Goal: Task Accomplishment & Management: Use online tool/utility

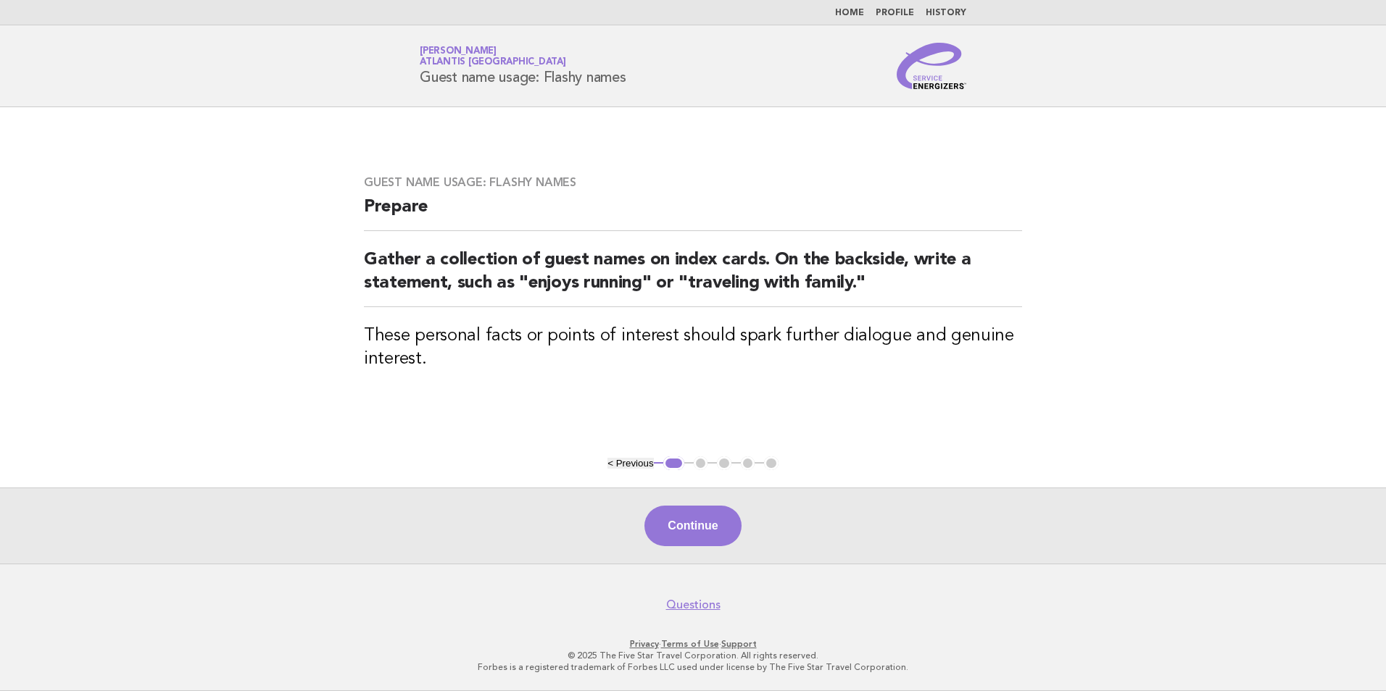
click at [860, 6] on nav "Home Profile History" at bounding box center [693, 12] width 1386 height 25
click at [858, 12] on link "Home" at bounding box center [849, 13] width 29 height 9
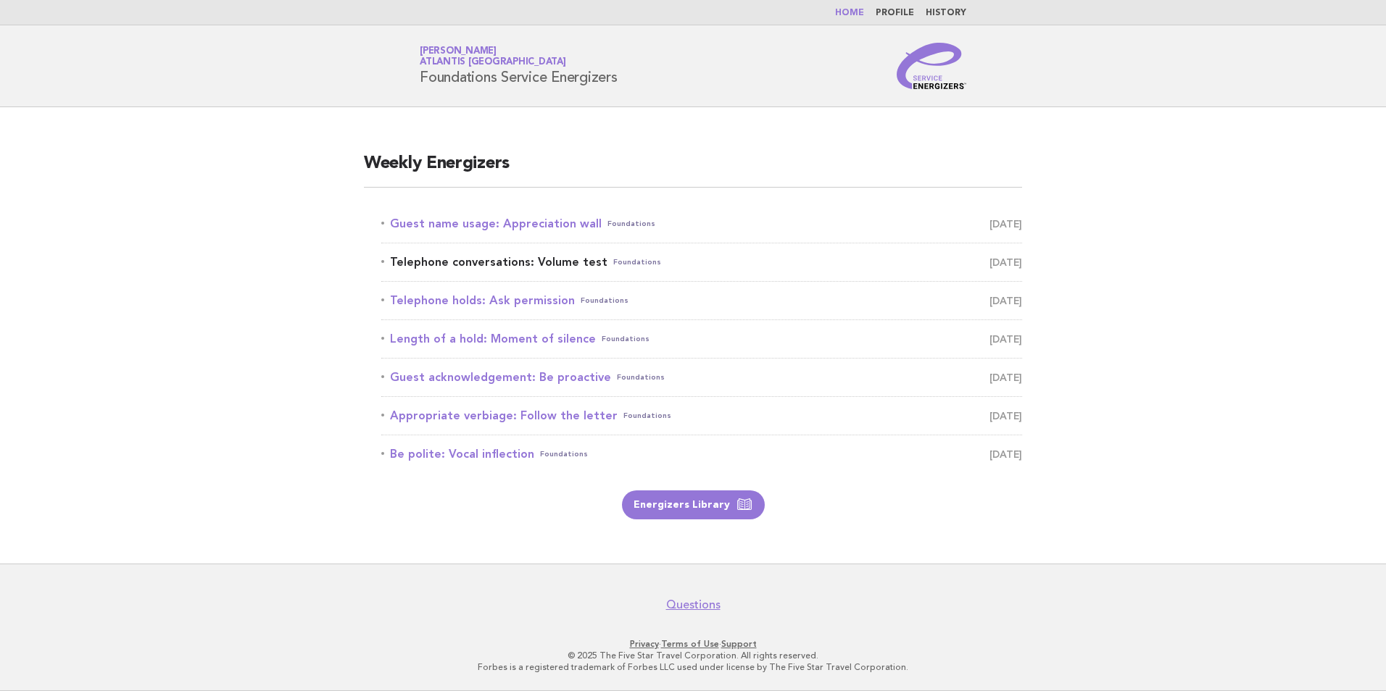
click at [999, 258] on span "August 19" at bounding box center [1005, 262] width 33 height 20
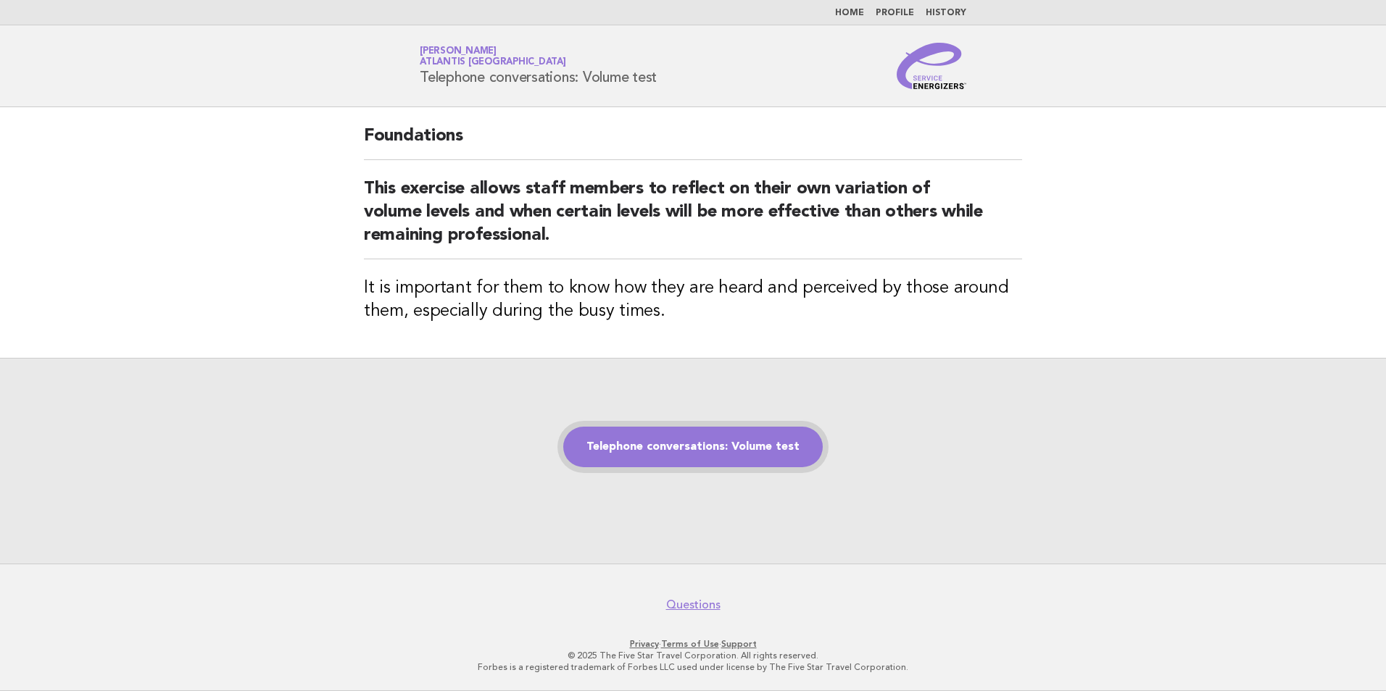
click at [757, 446] on link "Telephone conversations: Volume test" at bounding box center [692, 447] width 259 height 41
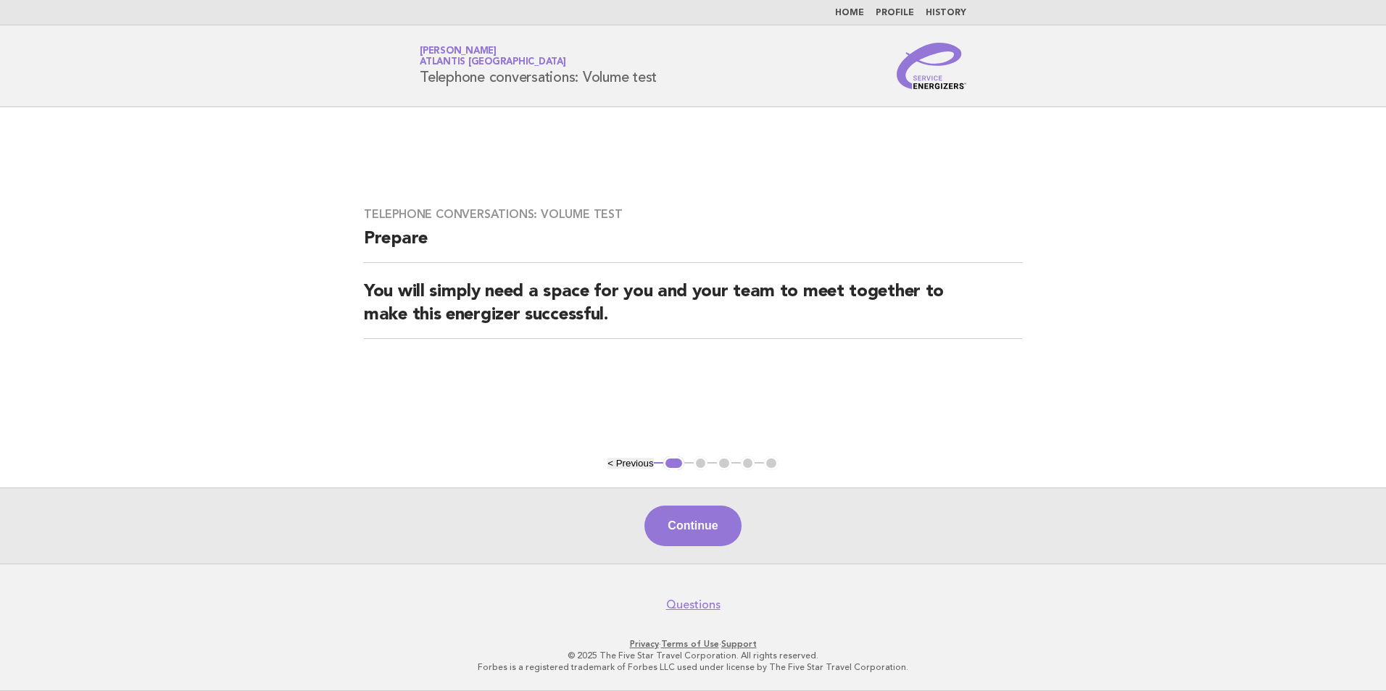
click at [700, 548] on div "Continue" at bounding box center [693, 526] width 1386 height 76
click at [681, 517] on button "Continue" at bounding box center [692, 526] width 96 height 41
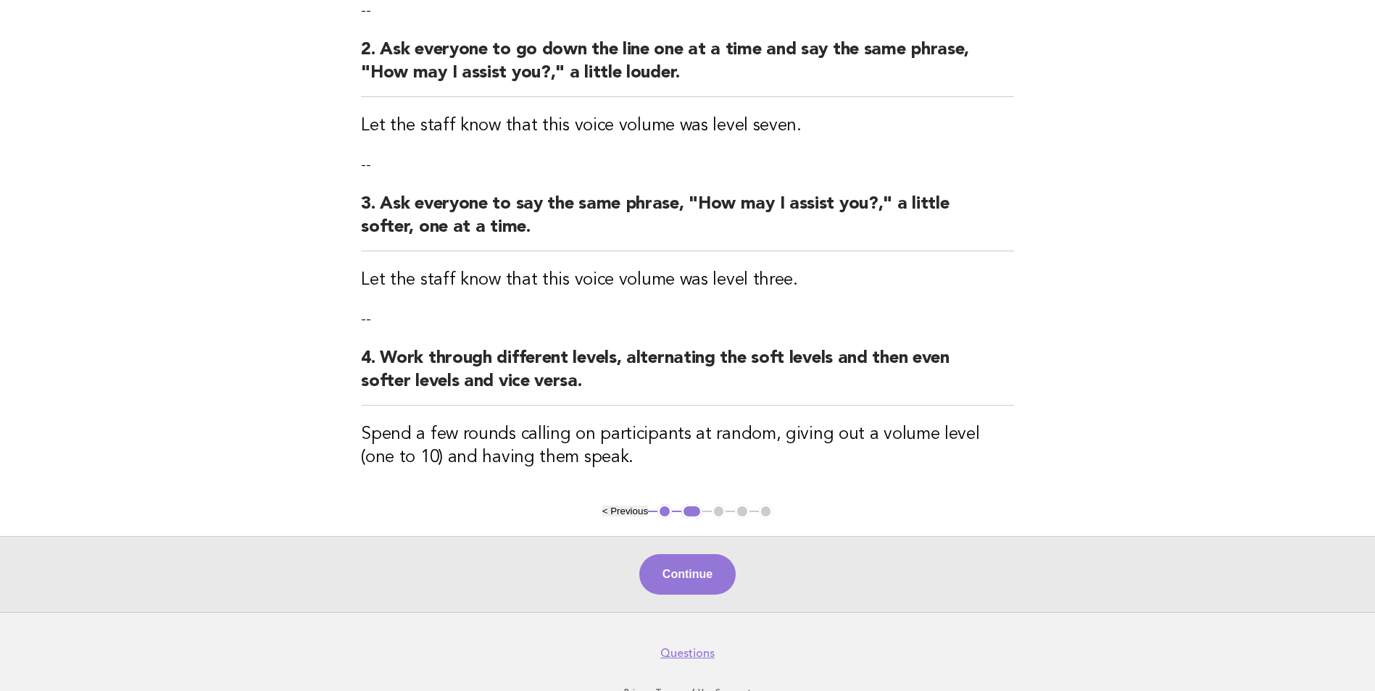
scroll to position [362, 0]
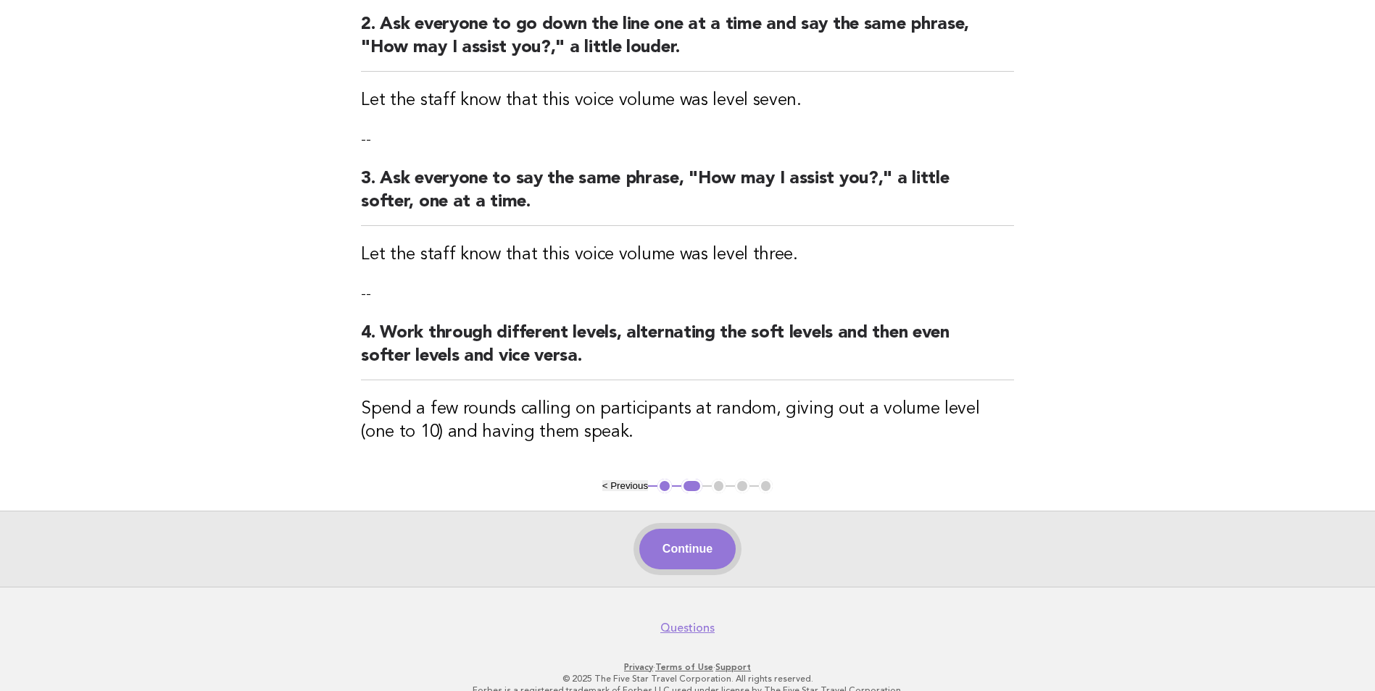
click at [731, 555] on button "Continue" at bounding box center [687, 549] width 96 height 41
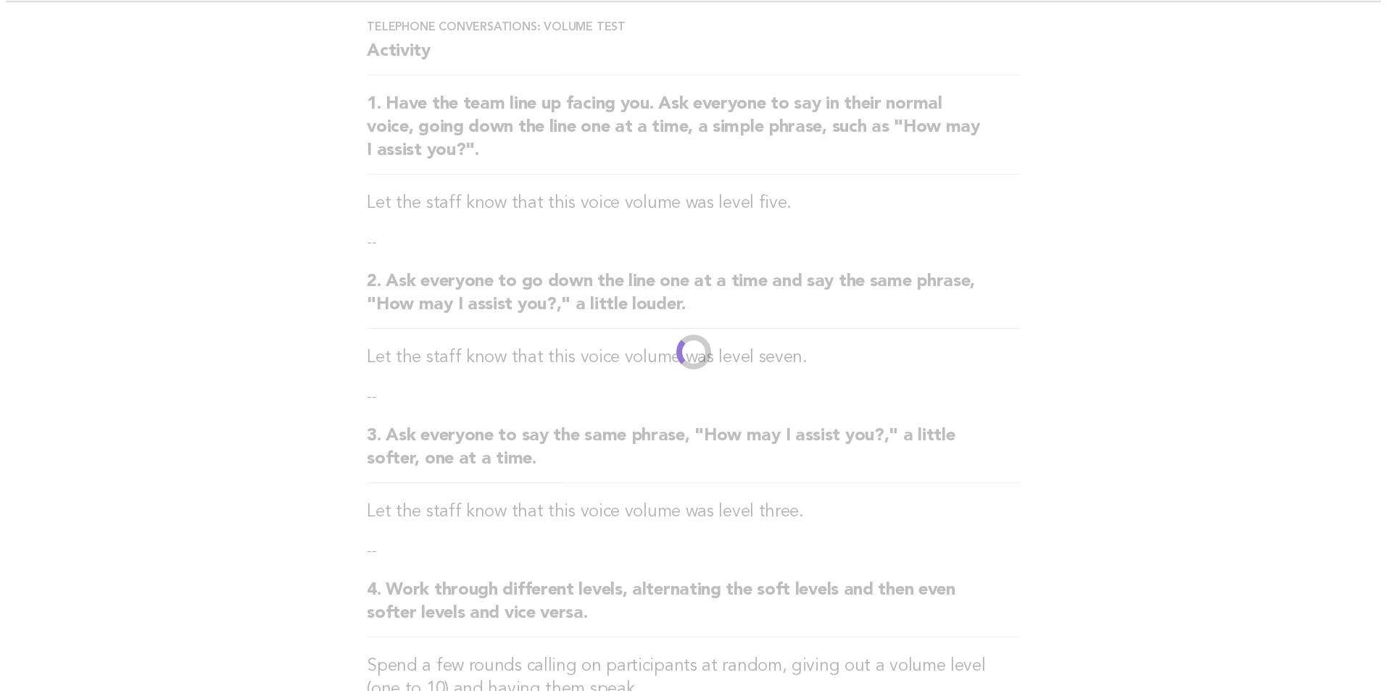
scroll to position [0, 0]
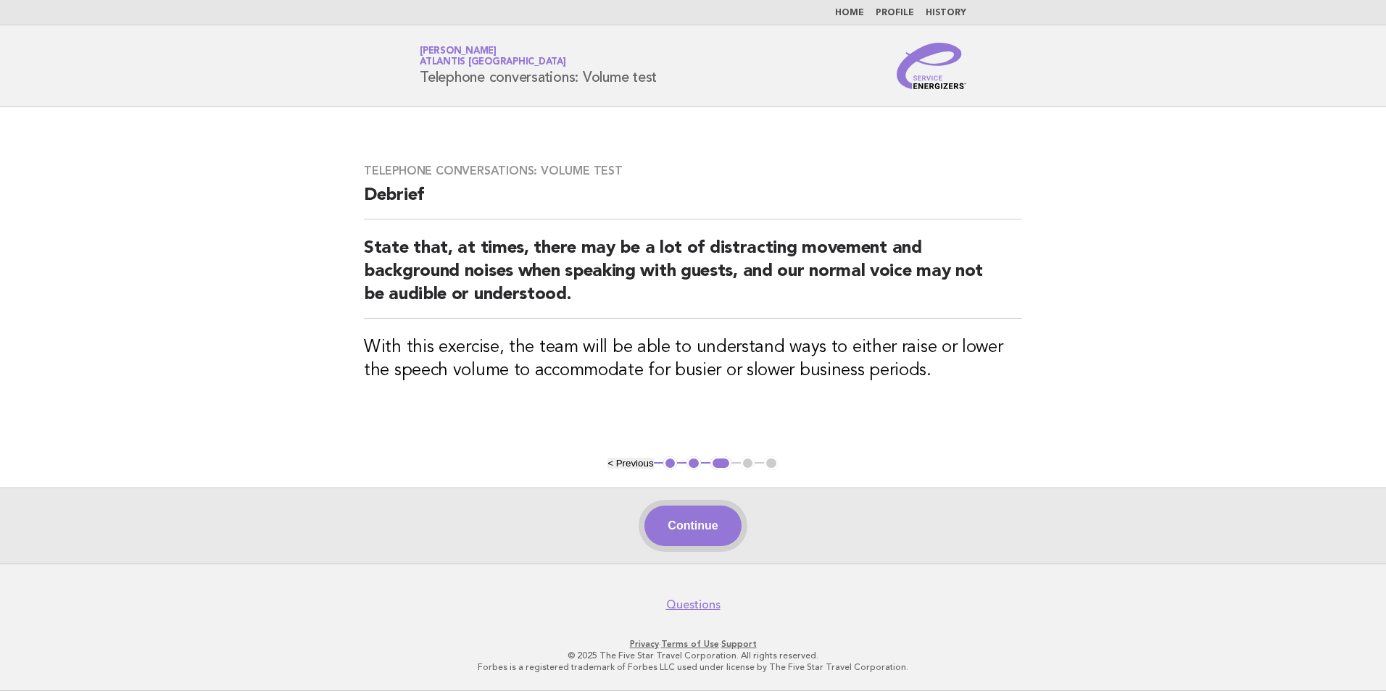
click at [694, 525] on button "Continue" at bounding box center [692, 526] width 96 height 41
